Goal: Task Accomplishment & Management: Use online tool/utility

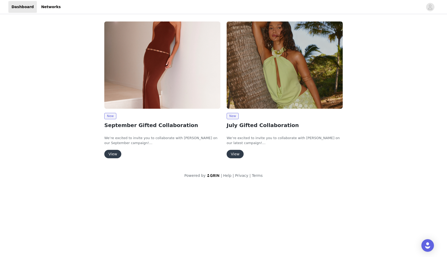
click at [111, 152] on button "View" at bounding box center [112, 154] width 17 height 8
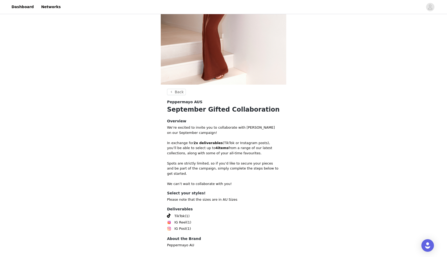
scroll to position [109, 0]
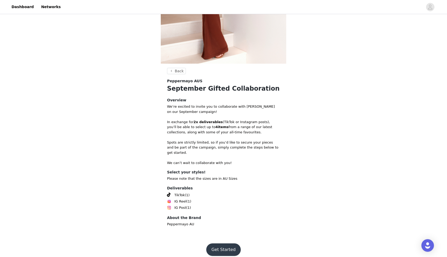
click at [217, 246] on button "Get Started" at bounding box center [223, 249] width 35 height 13
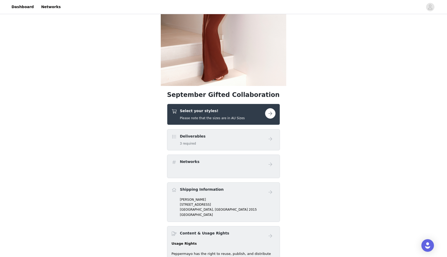
scroll to position [87, 0]
click at [268, 112] on button "button" at bounding box center [270, 113] width 10 height 10
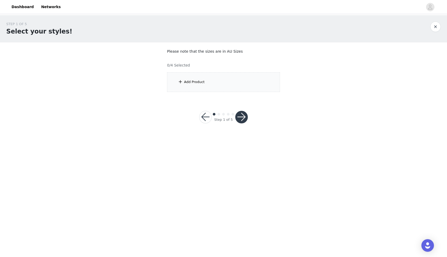
click at [192, 74] on div "Add Product" at bounding box center [223, 82] width 113 height 20
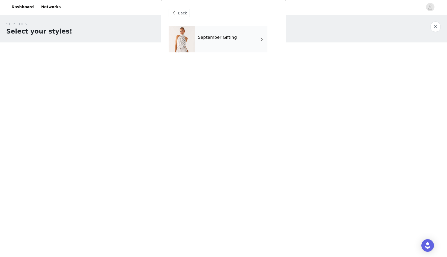
click at [238, 43] on div "September Gifting" at bounding box center [231, 39] width 73 height 26
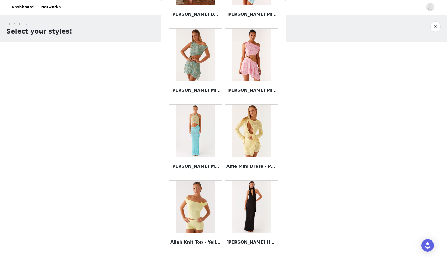
scroll to position [544, 0]
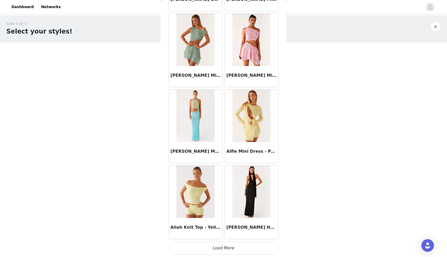
click at [227, 249] on button "Load More" at bounding box center [224, 247] width 110 height 13
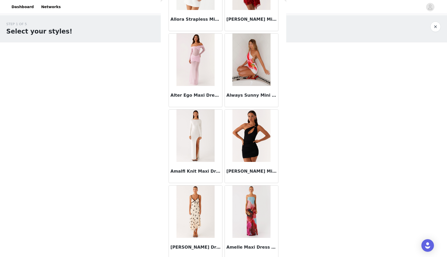
scroll to position [1302, 0]
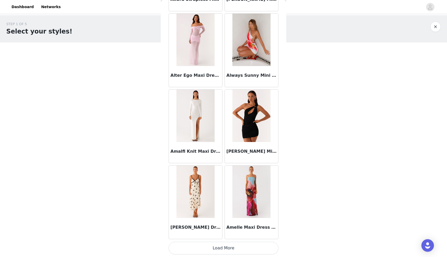
click at [223, 251] on button "Load More" at bounding box center [224, 247] width 110 height 13
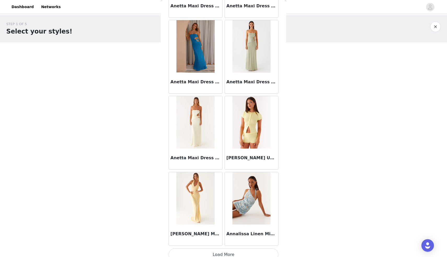
scroll to position [2061, 0]
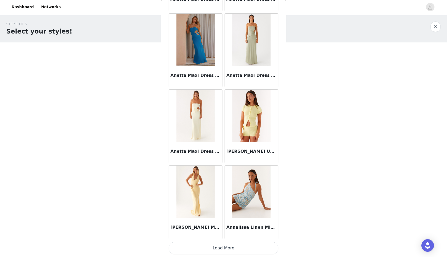
click at [216, 247] on button "Load More" at bounding box center [224, 247] width 110 height 13
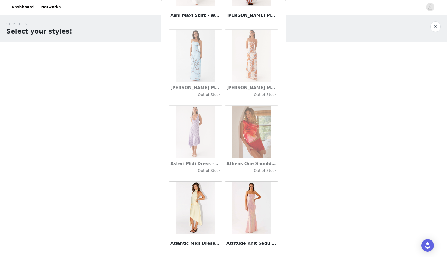
scroll to position [2819, 0]
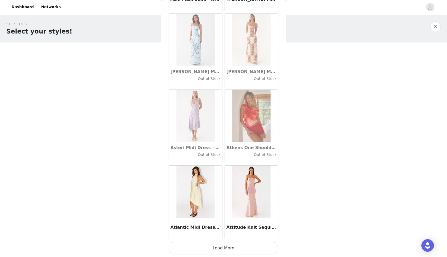
click at [221, 247] on button "Load More" at bounding box center [224, 247] width 110 height 13
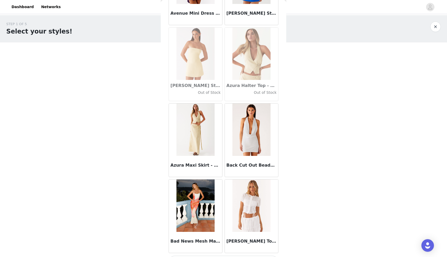
scroll to position [3578, 0]
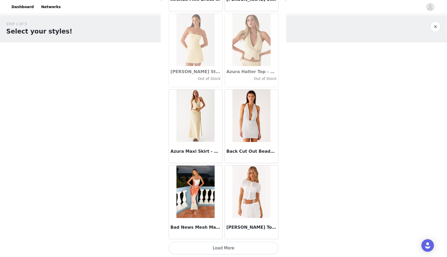
click at [225, 248] on button "Load More" at bounding box center [224, 247] width 110 height 13
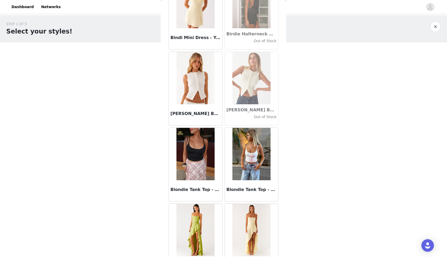
scroll to position [4337, 0]
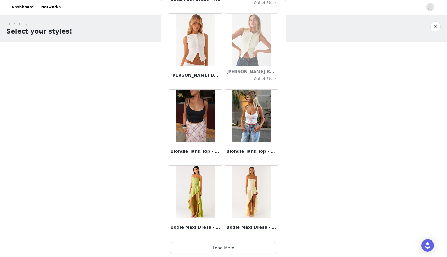
click at [227, 249] on button "Load More" at bounding box center [224, 247] width 110 height 13
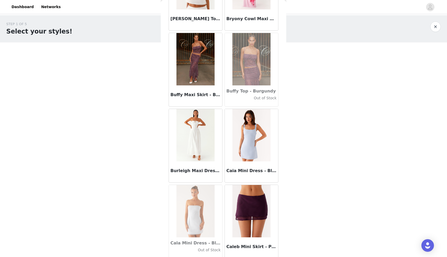
scroll to position [5095, 0]
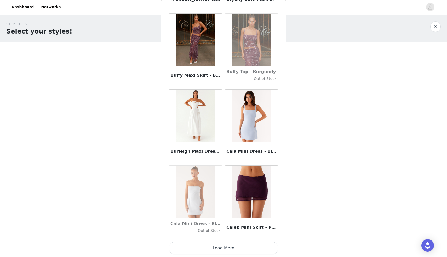
click at [210, 250] on button "Load More" at bounding box center [224, 247] width 110 height 13
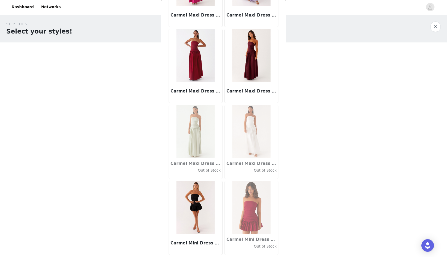
scroll to position [5854, 0]
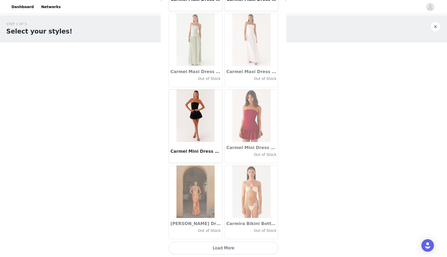
click at [219, 247] on button "Load More" at bounding box center [224, 247] width 110 height 13
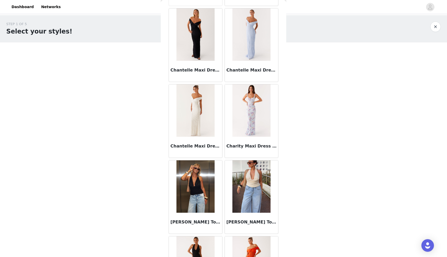
scroll to position [6612, 0]
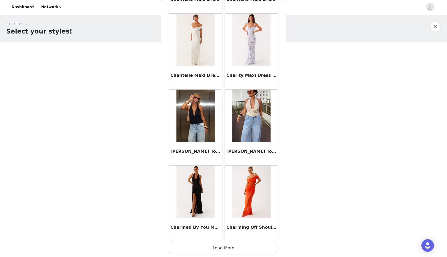
click at [230, 247] on button "Load More" at bounding box center [224, 247] width 110 height 13
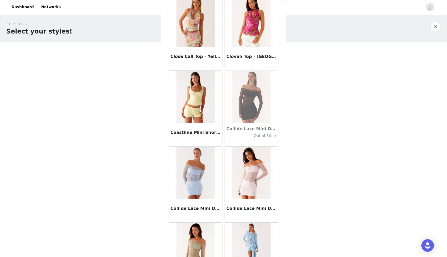
scroll to position [7371, 0]
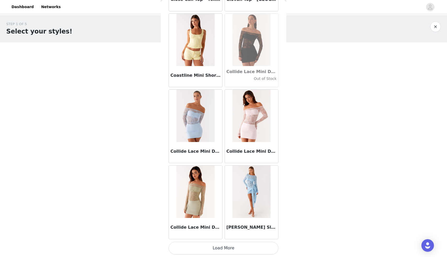
click at [223, 248] on button "Load More" at bounding box center [224, 247] width 110 height 13
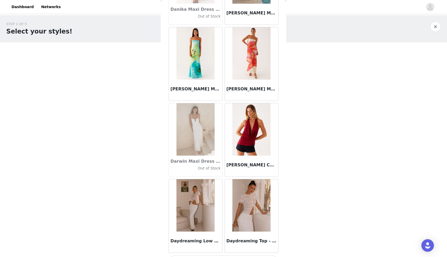
scroll to position [8129, 0]
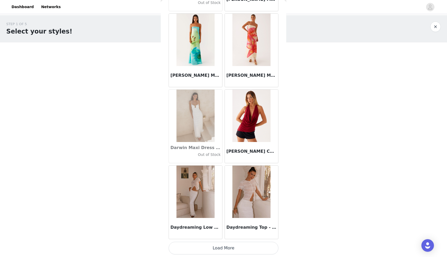
click at [217, 251] on button "Load More" at bounding box center [224, 247] width 110 height 13
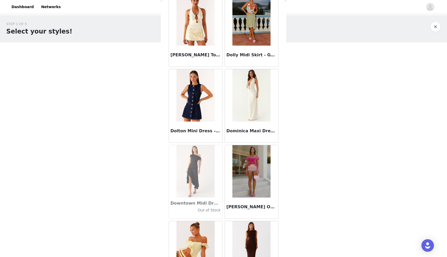
scroll to position [8888, 0]
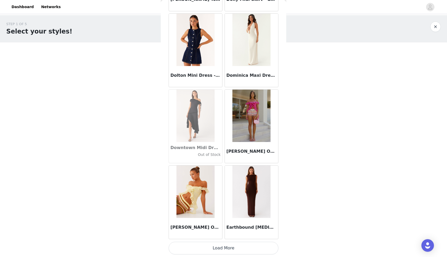
click at [221, 251] on button "Load More" at bounding box center [224, 247] width 110 height 13
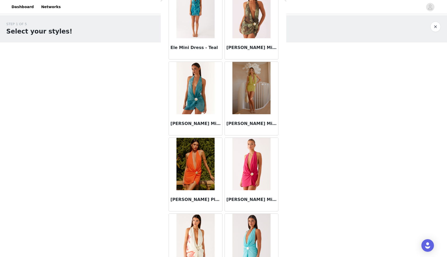
scroll to position [9646, 0]
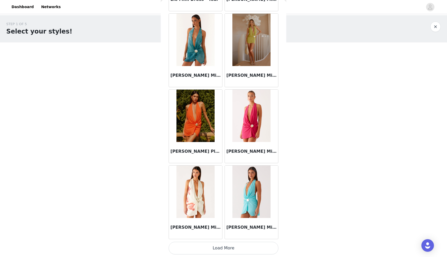
click at [230, 246] on button "Load More" at bounding box center [224, 247] width 110 height 13
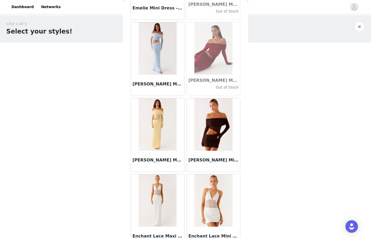
scroll to position [10261, 0]
